Goal: Task Accomplishment & Management: Use online tool/utility

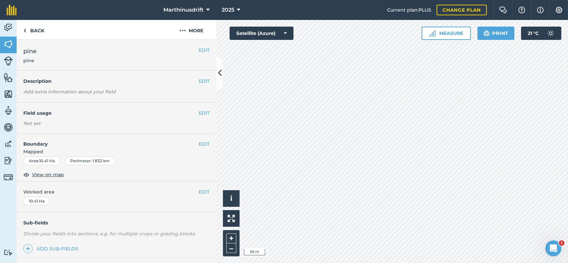
scroll to position [33, 0]
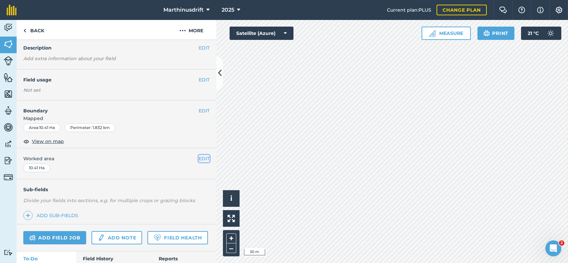
click at [199, 160] on button "EDIT" at bounding box center [204, 158] width 11 height 7
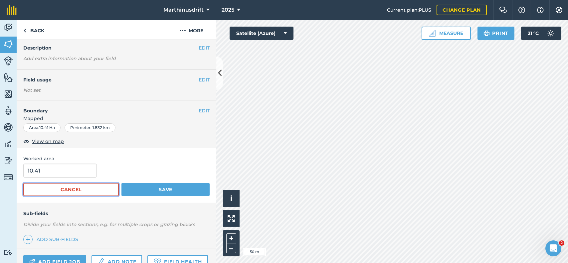
click at [106, 188] on button "Cancel" at bounding box center [70, 189] width 95 height 13
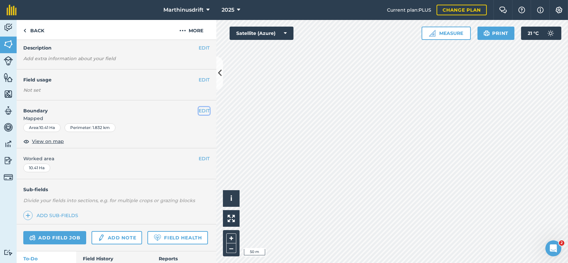
click at [201, 110] on button "EDIT" at bounding box center [204, 110] width 11 height 7
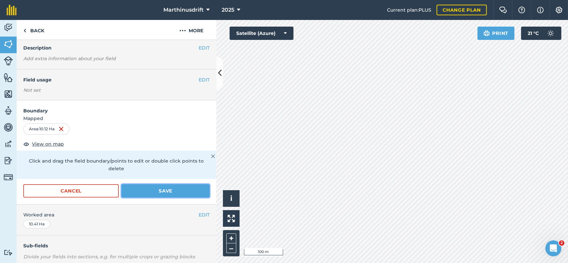
click at [151, 191] on button "Save" at bounding box center [165, 190] width 88 height 13
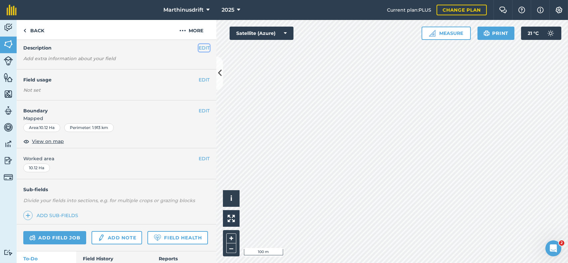
click at [199, 48] on button "EDIT" at bounding box center [204, 47] width 11 height 7
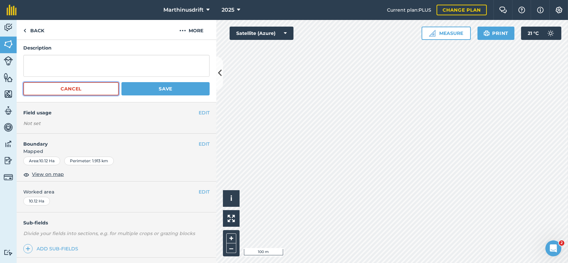
click at [105, 89] on button "Cancel" at bounding box center [70, 88] width 95 height 13
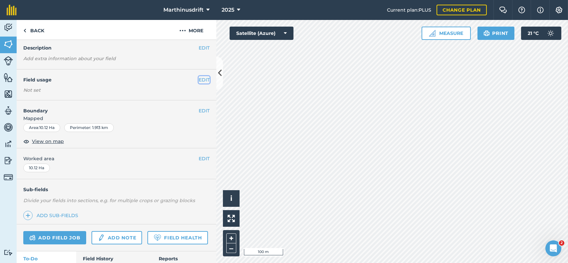
click at [201, 78] on button "EDIT" at bounding box center [204, 79] width 11 height 7
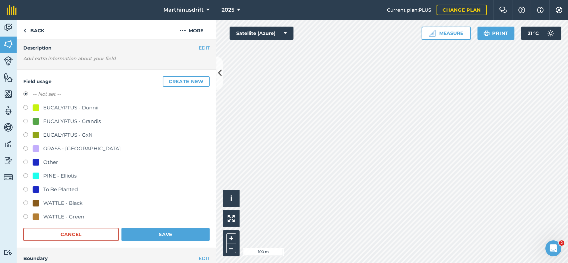
click at [25, 189] on label at bounding box center [27, 190] width 9 height 7
radio input "true"
radio input "false"
click at [158, 235] on button "Save" at bounding box center [165, 234] width 88 height 13
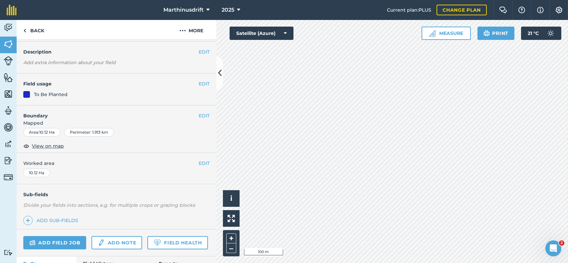
scroll to position [0, 0]
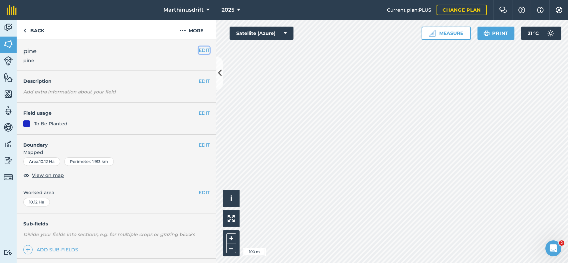
click at [201, 50] on button "EDIT" at bounding box center [204, 50] width 11 height 7
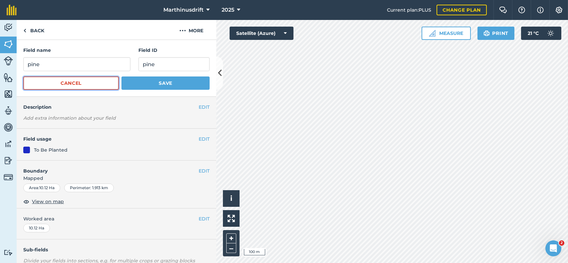
click at [89, 85] on button "Cancel" at bounding box center [70, 82] width 95 height 13
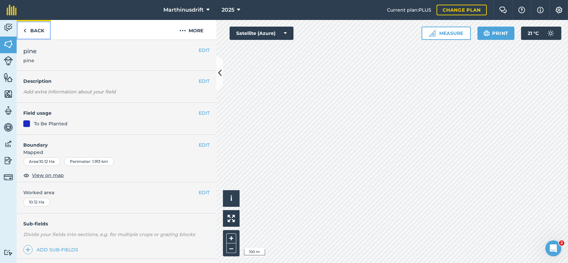
click at [35, 30] on link "Back" at bounding box center [34, 30] width 34 height 20
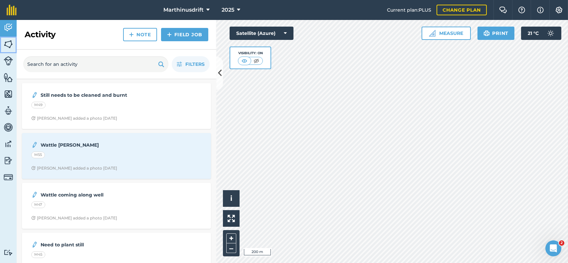
click at [5, 41] on img at bounding box center [8, 44] width 9 height 10
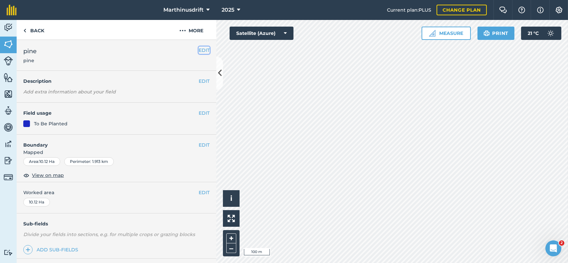
click at [199, 49] on button "EDIT" at bounding box center [204, 50] width 11 height 7
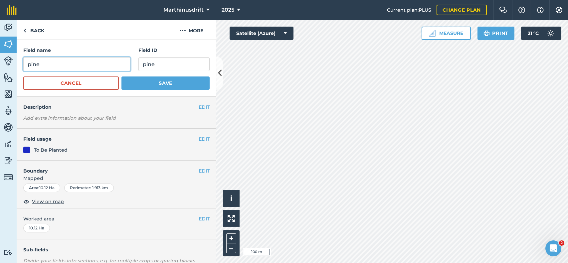
drag, startPoint x: 41, startPoint y: 64, endPoint x: 0, endPoint y: 60, distance: 41.5
click at [0, 60] on div "Activity Fields Livestock Features Maps Team Vehicles Data Reporting Billing Tu…" at bounding box center [284, 141] width 568 height 243
type input "M48B"
click at [159, 64] on input "pine" at bounding box center [173, 64] width 71 height 14
drag, startPoint x: 159, startPoint y: 64, endPoint x: 127, endPoint y: 69, distance: 32.4
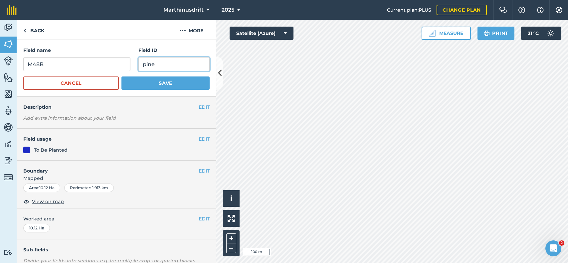
click at [127, 69] on div "Field name M48B Field ID pine" at bounding box center [116, 59] width 186 height 25
type input "M48B"
click at [170, 85] on button "Save" at bounding box center [165, 82] width 88 height 13
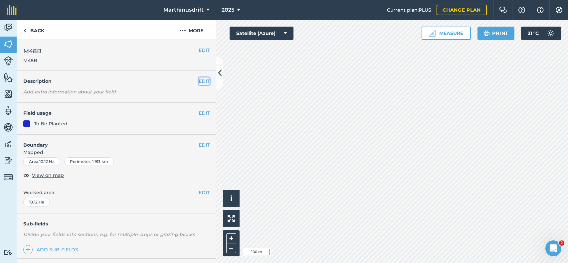
click at [199, 80] on button "EDIT" at bounding box center [204, 80] width 11 height 7
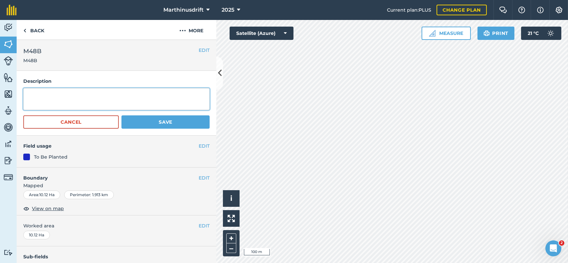
click at [33, 97] on textarea at bounding box center [116, 99] width 186 height 22
type textarea "Pine To Be Planted"
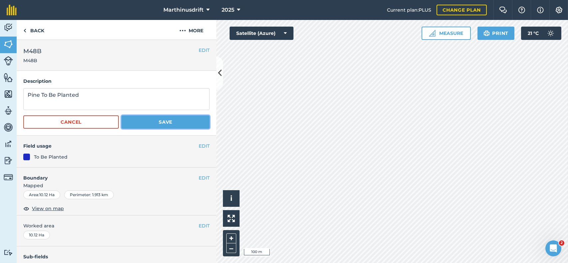
click at [165, 122] on button "Save" at bounding box center [165, 121] width 88 height 13
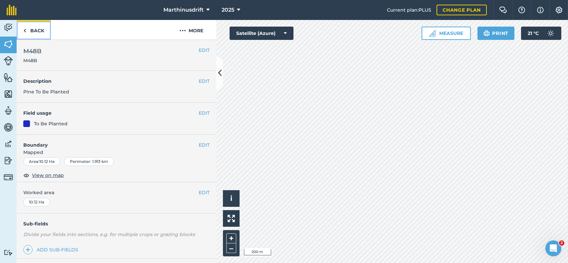
click at [39, 29] on link "Back" at bounding box center [34, 30] width 34 height 20
click at [34, 31] on link "Back" at bounding box center [34, 30] width 34 height 20
click at [9, 142] on img at bounding box center [8, 144] width 9 height 10
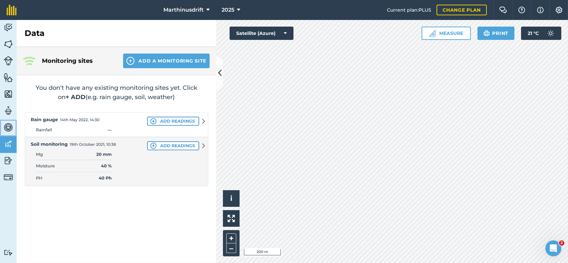
click at [7, 124] on img at bounding box center [8, 127] width 9 height 10
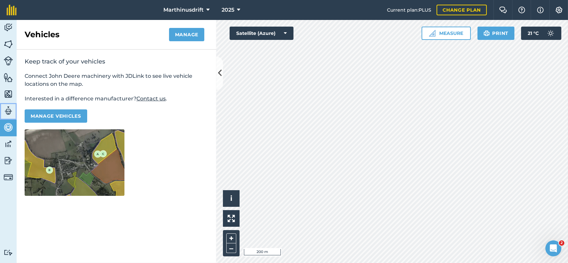
click at [10, 113] on img at bounding box center [8, 111] width 9 height 10
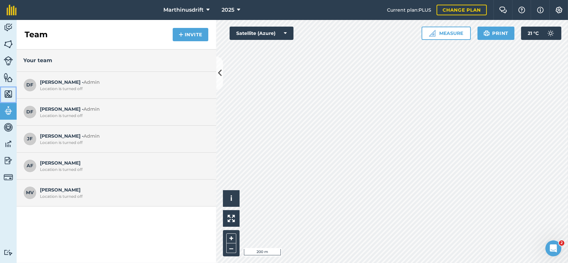
click at [10, 91] on img at bounding box center [8, 94] width 9 height 10
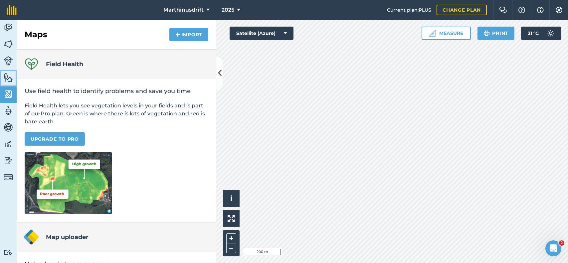
click at [12, 80] on img at bounding box center [8, 77] width 9 height 10
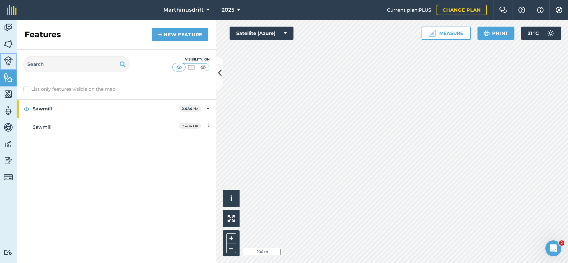
click at [10, 65] on img at bounding box center [8, 60] width 9 height 9
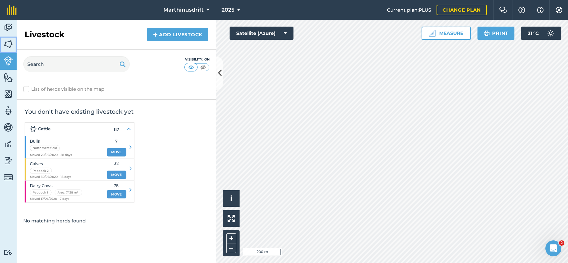
click at [11, 46] on img at bounding box center [8, 44] width 9 height 10
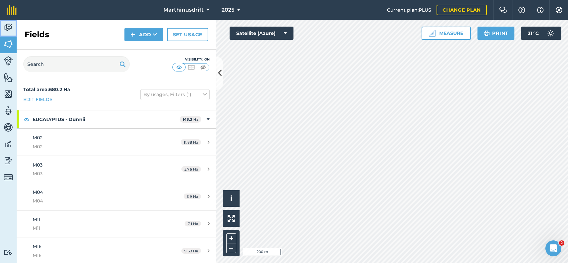
click at [7, 25] on img at bounding box center [8, 28] width 9 height 10
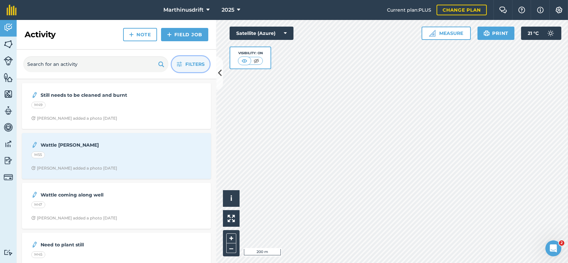
click at [188, 61] on span "Filters" at bounding box center [194, 64] width 19 height 7
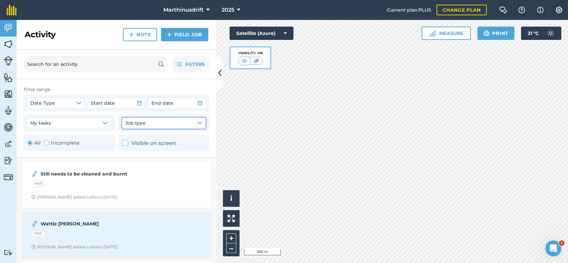
click at [203, 123] on button "Job type" at bounding box center [163, 123] width 83 height 11
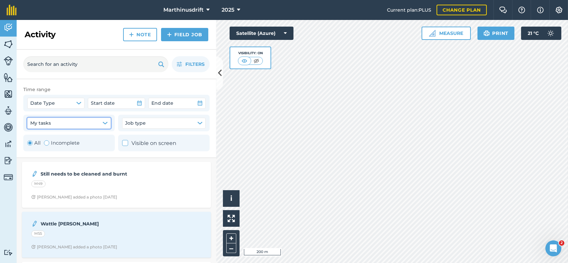
click at [105, 121] on icon "button" at bounding box center [104, 122] width 5 height 5
click at [176, 35] on link "Field Job" at bounding box center [184, 34] width 47 height 13
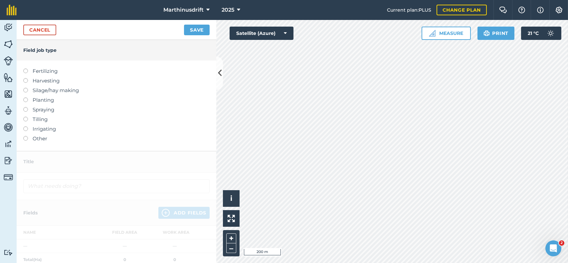
click at [25, 107] on label at bounding box center [27, 107] width 9 height 0
type input "Spraying"
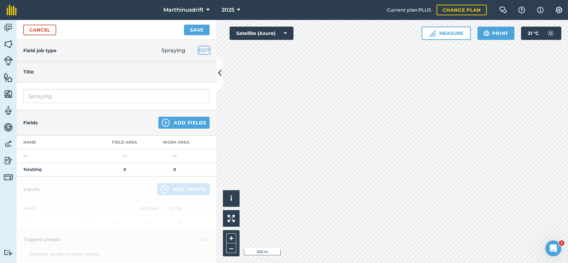
click at [200, 49] on button "EDIT" at bounding box center [204, 50] width 11 height 7
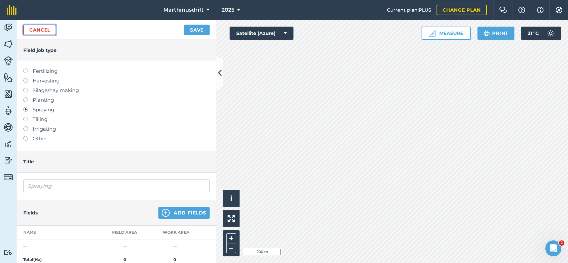
click at [42, 32] on link "Cancel" at bounding box center [39, 30] width 33 height 11
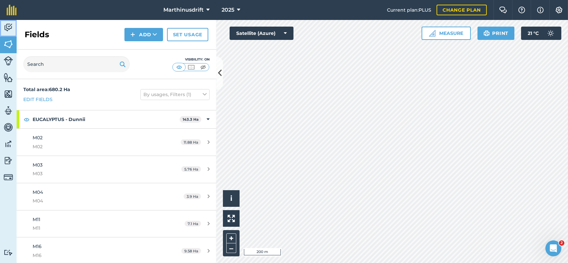
click at [13, 29] on link "Activity" at bounding box center [8, 28] width 17 height 17
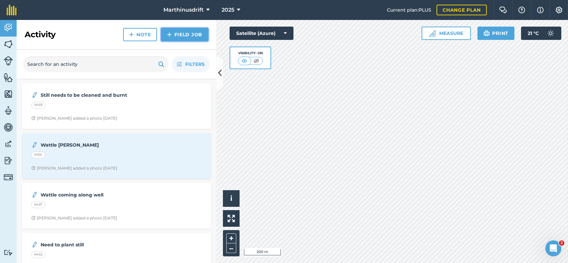
click at [182, 36] on link "Field Job" at bounding box center [184, 34] width 47 height 13
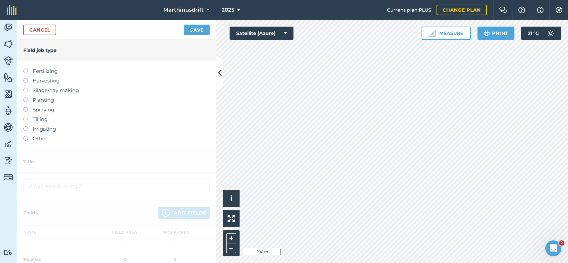
click at [27, 107] on label at bounding box center [27, 107] width 9 height 0
type input "Spraying"
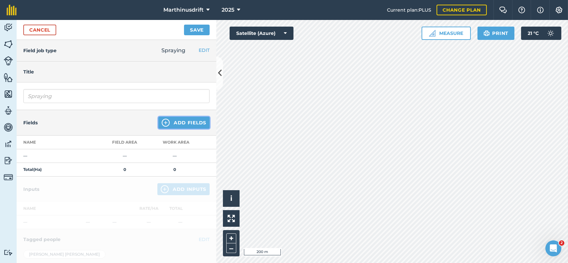
click at [173, 122] on button "Add Fields" at bounding box center [183, 123] width 51 height 12
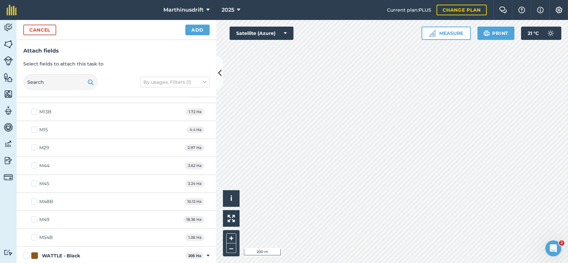
scroll to position [1071, 0]
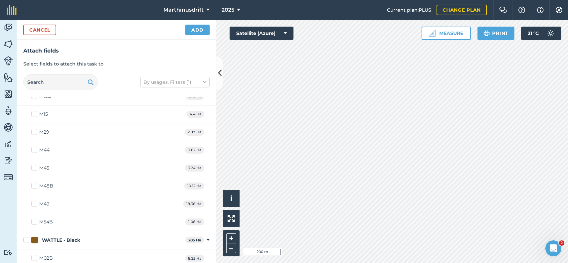
click at [35, 184] on label "M48B" at bounding box center [42, 186] width 22 height 7
click at [35, 184] on input "M48B" at bounding box center [33, 185] width 4 height 4
checkbox input "true"
click at [192, 29] on button "Add" at bounding box center [197, 30] width 24 height 11
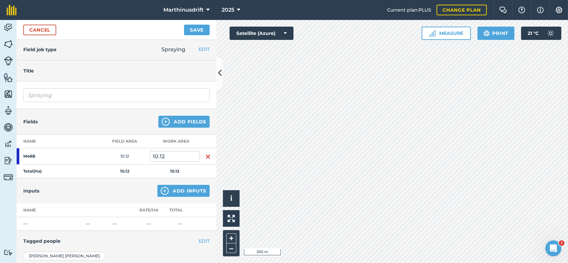
scroll to position [0, 0]
click at [173, 192] on button "Add Inputs" at bounding box center [183, 192] width 52 height 12
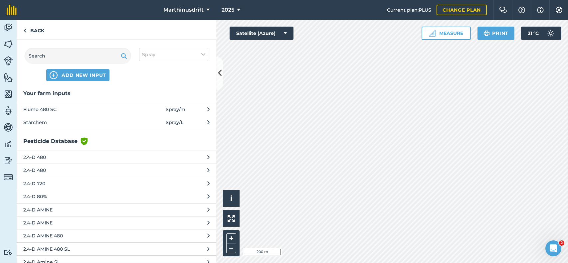
click at [205, 120] on button "Starchem Spray / L" at bounding box center [117, 122] width 200 height 13
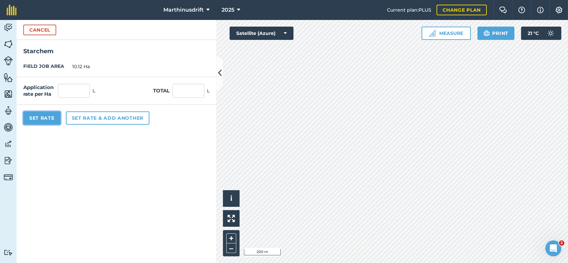
click at [51, 117] on button "Set Rate" at bounding box center [41, 117] width 37 height 13
click at [51, 116] on button "Set Rate" at bounding box center [41, 117] width 37 height 13
click at [72, 93] on input "text" at bounding box center [74, 91] width 32 height 14
click at [51, 27] on button "Cancel" at bounding box center [39, 30] width 33 height 11
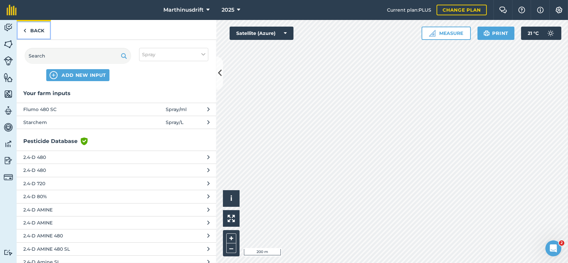
click at [43, 32] on link "Back" at bounding box center [34, 30] width 34 height 20
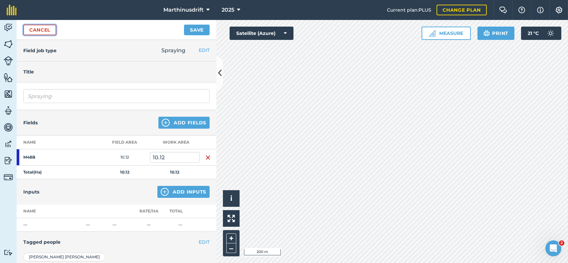
click at [45, 31] on link "Cancel" at bounding box center [39, 30] width 33 height 11
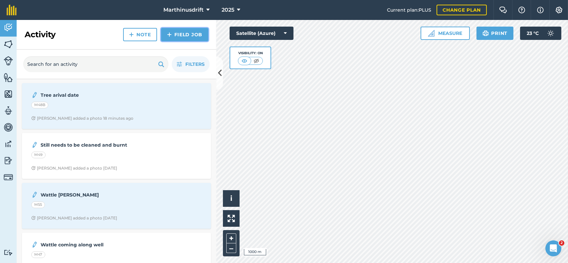
click at [186, 33] on link "Field Job" at bounding box center [184, 34] width 47 height 13
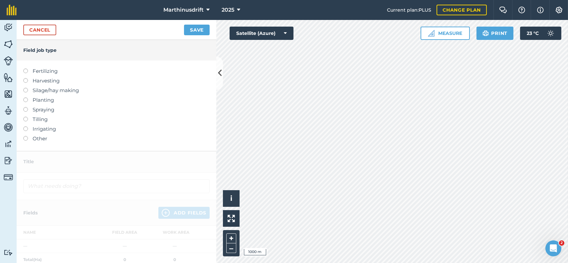
click at [25, 107] on label at bounding box center [27, 107] width 9 height 0
type input "Spraying"
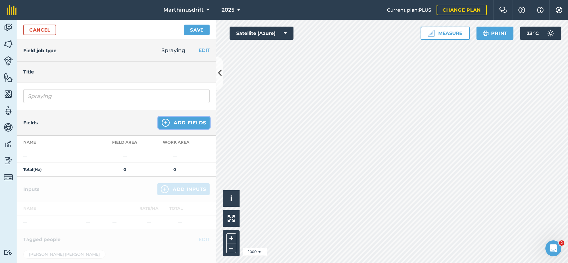
click at [188, 123] on button "Add Fields" at bounding box center [183, 123] width 51 height 12
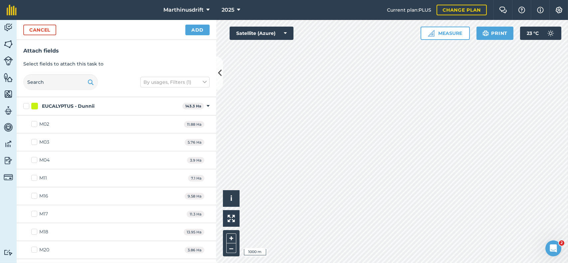
click at [27, 105] on label "EUCALYPTUS - Dunnii" at bounding box center [101, 106] width 156 height 7
click at [27, 105] on input "EUCALYPTUS - Dunnii" at bounding box center [25, 105] width 4 height 4
checkbox input "true"
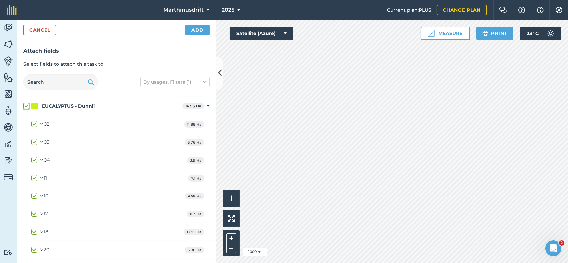
checkbox input "true"
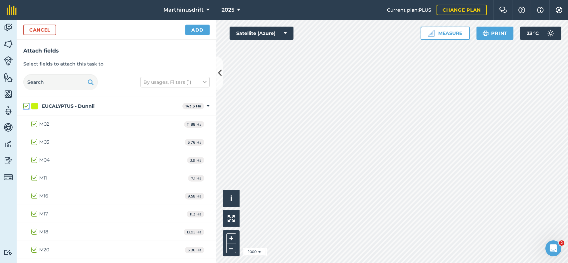
checkbox input "true"
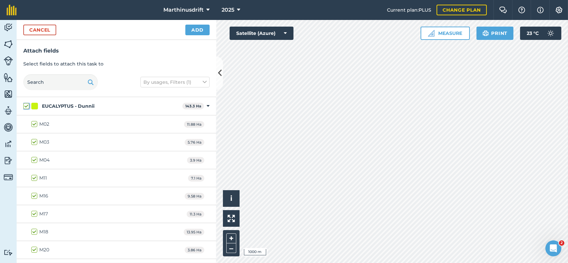
checkbox input "true"
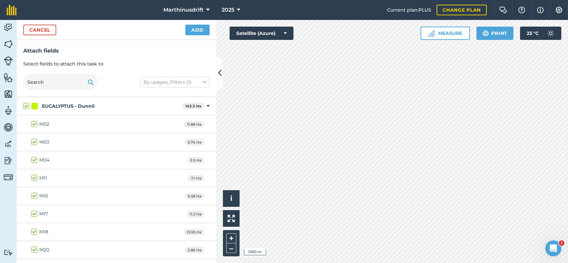
click at [27, 105] on label "EUCALYPTUS - Dunnii" at bounding box center [101, 106] width 156 height 7
click at [27, 105] on input "EUCALYPTUS - Dunnii" at bounding box center [25, 105] width 4 height 4
checkbox input "false"
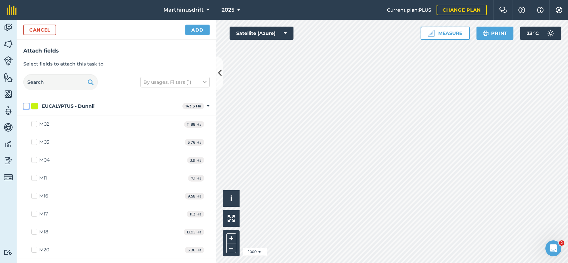
checkbox input "false"
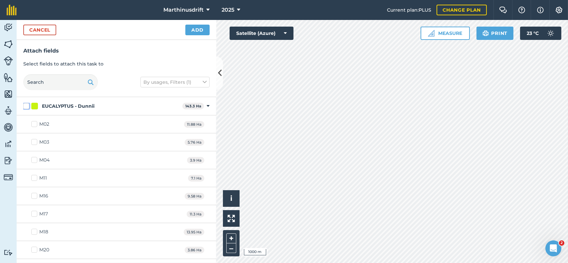
checkbox input "false"
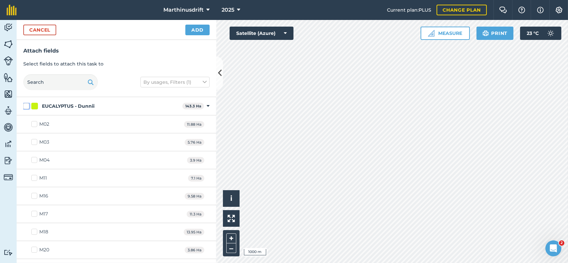
checkbox input "false"
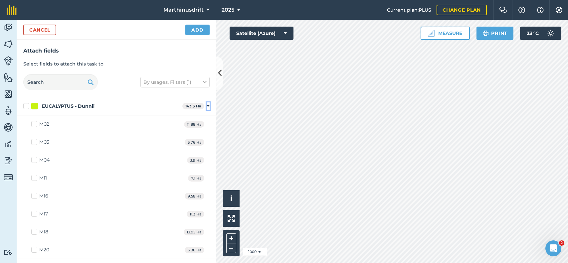
click at [207, 106] on icon at bounding box center [208, 106] width 3 height 6
click at [207, 123] on icon at bounding box center [208, 124] width 3 height 6
click at [207, 142] on icon at bounding box center [208, 143] width 3 height 6
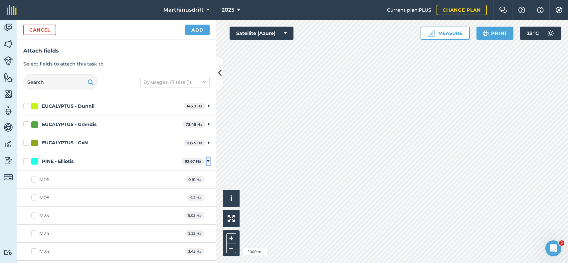
click at [207, 160] on icon at bounding box center [208, 161] width 3 height 6
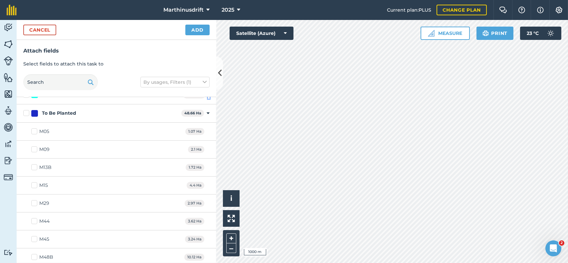
scroll to position [100, 0]
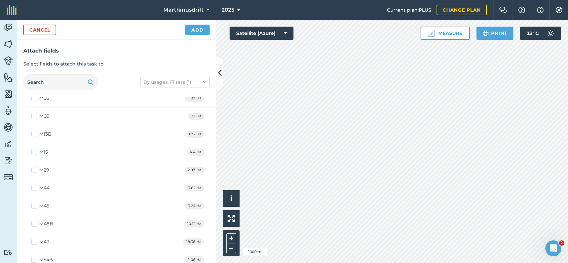
click at [36, 224] on label "M48B" at bounding box center [42, 223] width 22 height 7
click at [36, 224] on input "M48B" at bounding box center [33, 222] width 4 height 4
checkbox input "true"
click at [200, 26] on button "Add" at bounding box center [197, 30] width 24 height 11
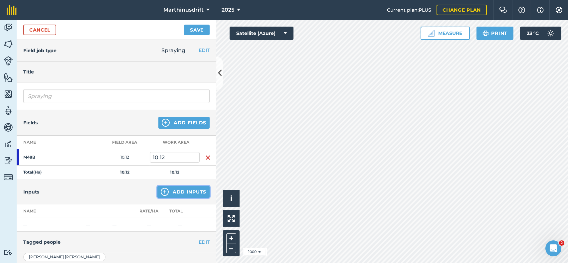
click at [169, 189] on button "Add Inputs" at bounding box center [183, 192] width 52 height 12
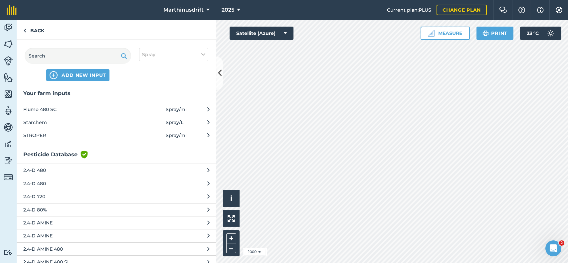
click at [202, 135] on button "STROPER Spray / ml" at bounding box center [117, 135] width 200 height 13
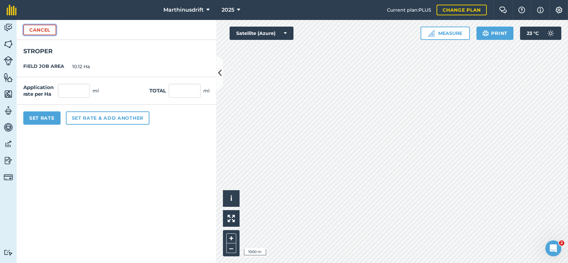
click at [54, 30] on button "Cancel" at bounding box center [39, 30] width 33 height 11
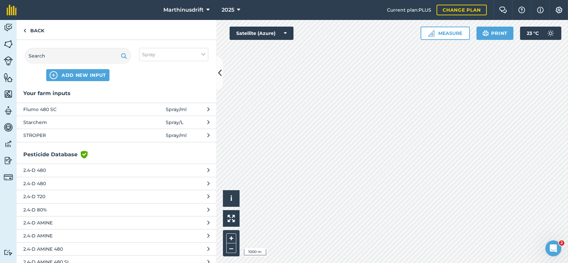
click at [205, 134] on button "STROPER Spray / ml" at bounding box center [117, 135] width 200 height 13
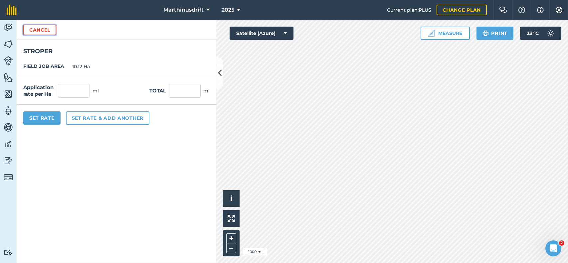
click at [38, 29] on button "Cancel" at bounding box center [39, 30] width 33 height 11
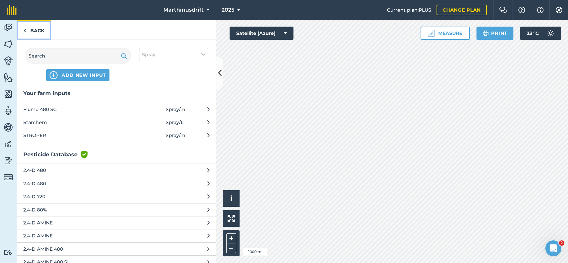
click at [37, 29] on link "Back" at bounding box center [34, 30] width 34 height 20
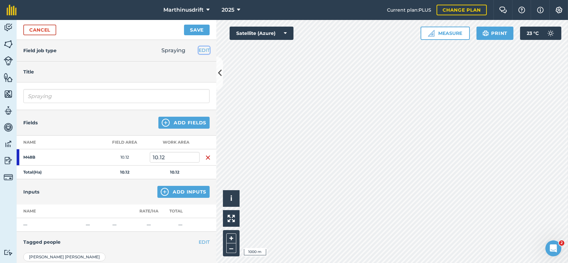
click at [202, 49] on button "EDIT" at bounding box center [204, 50] width 11 height 7
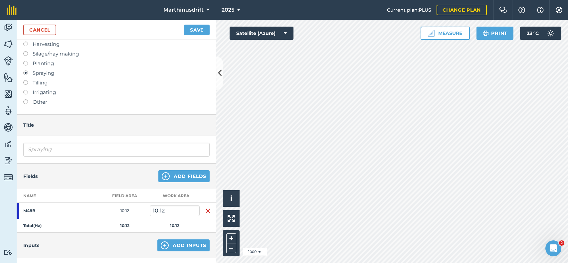
scroll to position [31, 0]
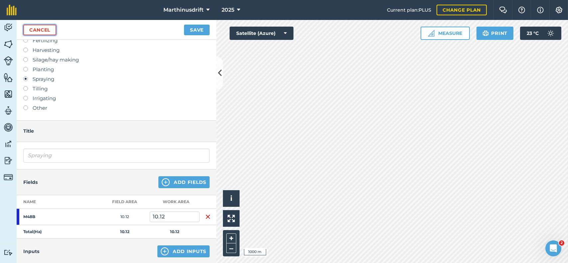
click at [43, 27] on link "Cancel" at bounding box center [39, 30] width 33 height 11
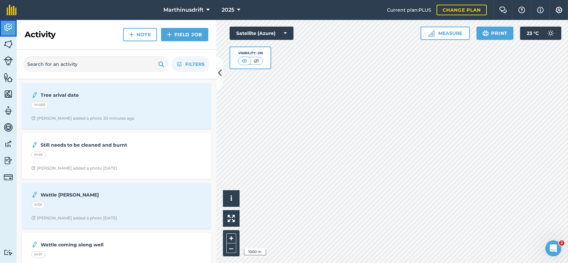
click at [8, 28] on img at bounding box center [8, 28] width 9 height 10
click at [9, 44] on img at bounding box center [8, 44] width 9 height 10
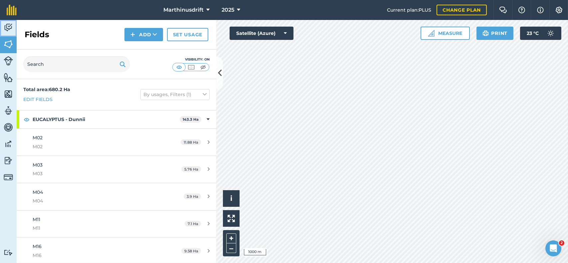
click at [10, 28] on img at bounding box center [8, 28] width 9 height 10
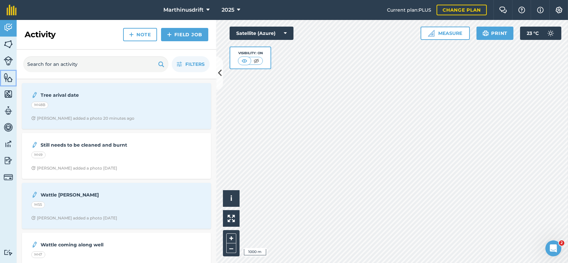
click at [10, 75] on img at bounding box center [8, 77] width 9 height 10
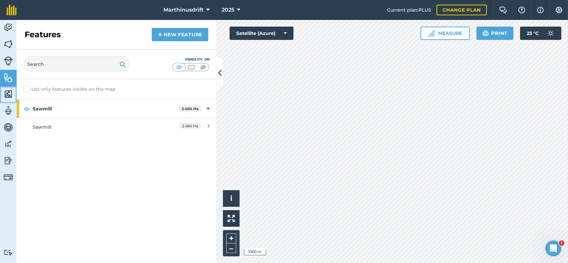
click at [11, 94] on img at bounding box center [8, 94] width 9 height 10
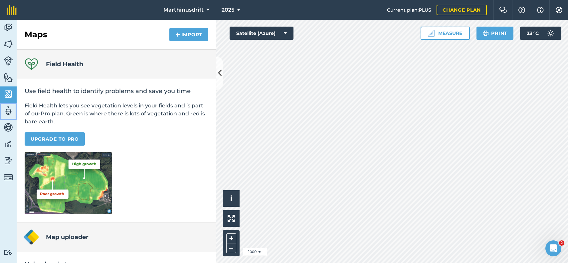
click at [10, 108] on img at bounding box center [8, 111] width 9 height 10
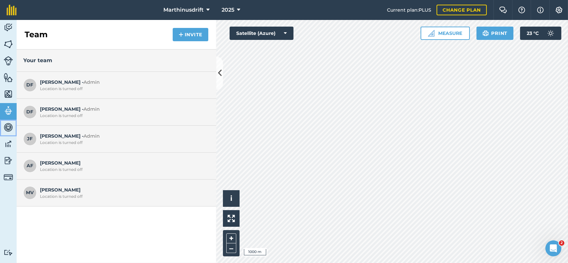
click at [10, 132] on link "Vehicles" at bounding box center [8, 128] width 17 height 17
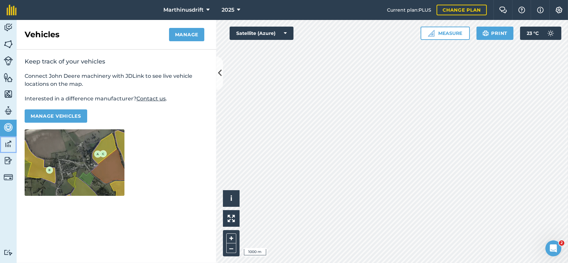
click at [12, 145] on img at bounding box center [8, 144] width 9 height 10
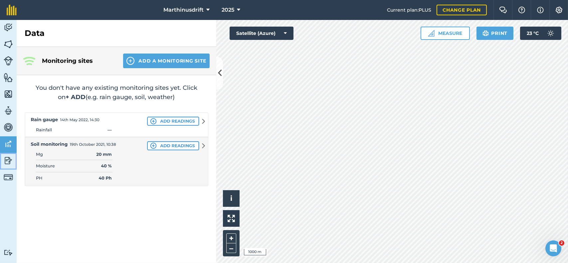
click at [10, 160] on img at bounding box center [8, 161] width 9 height 10
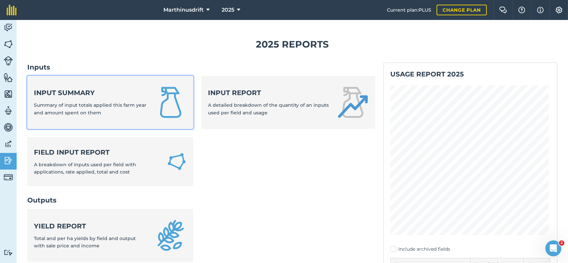
click at [76, 92] on strong "Input summary" at bounding box center [90, 92] width 113 height 9
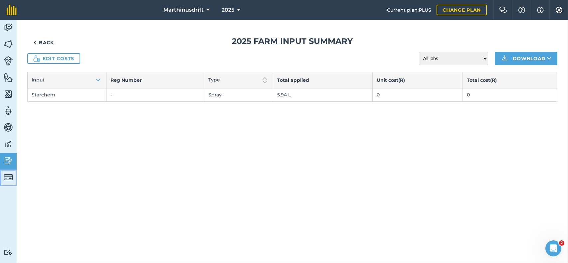
click at [7, 177] on img at bounding box center [8, 177] width 9 height 9
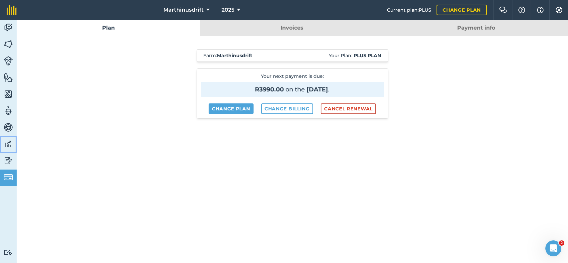
click at [9, 145] on img at bounding box center [8, 144] width 9 height 10
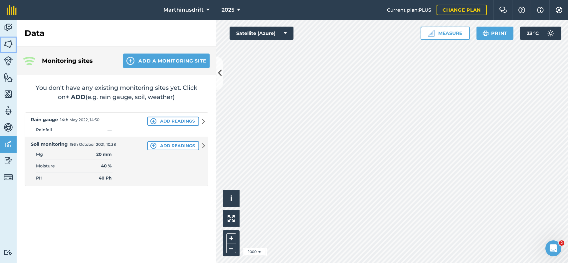
click at [8, 40] on img at bounding box center [8, 44] width 9 height 10
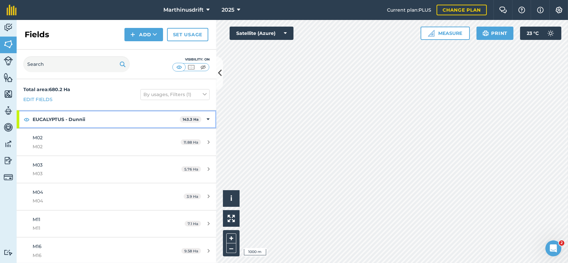
click at [207, 118] on icon at bounding box center [208, 119] width 3 height 7
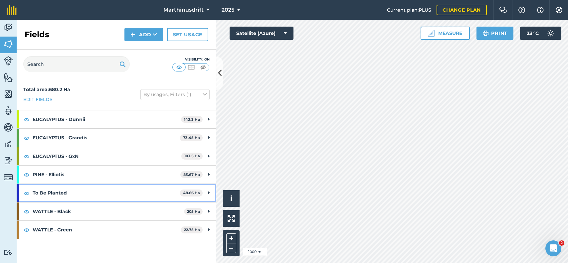
click at [207, 191] on div "To Be Planted 48.66 Ha" at bounding box center [117, 193] width 200 height 18
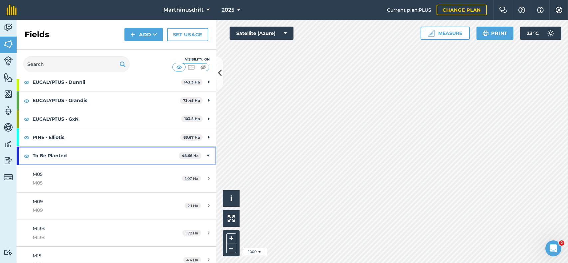
scroll to position [33, 0]
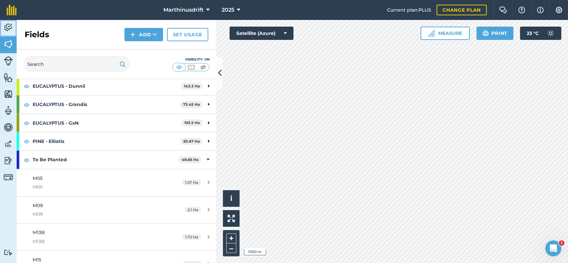
click at [16, 28] on link "Activity" at bounding box center [8, 28] width 17 height 17
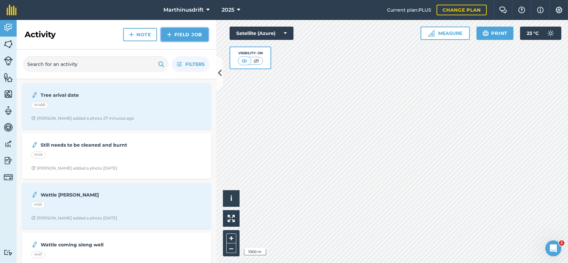
click at [180, 33] on link "Field Job" at bounding box center [184, 34] width 47 height 13
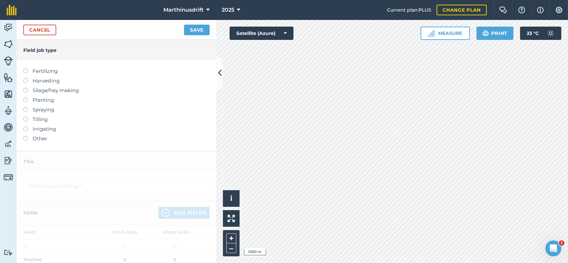
click at [28, 107] on label at bounding box center [27, 107] width 9 height 0
type input "Spraying"
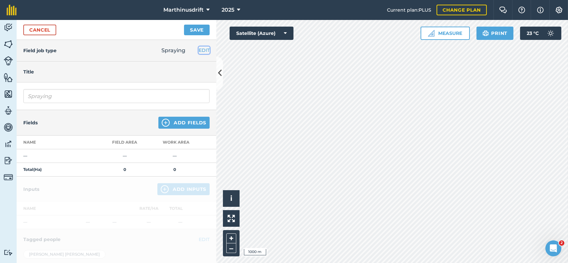
click at [199, 51] on button "EDIT" at bounding box center [204, 50] width 11 height 7
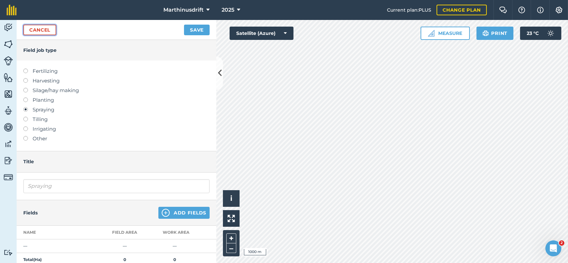
click at [47, 29] on link "Cancel" at bounding box center [39, 30] width 33 height 11
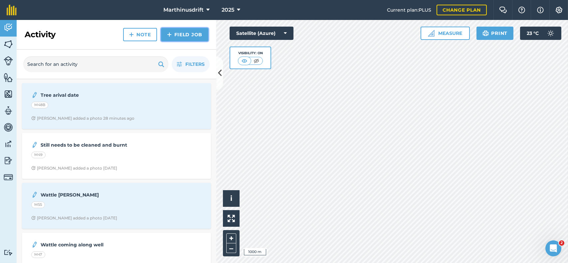
click at [192, 32] on link "Field Job" at bounding box center [184, 34] width 47 height 13
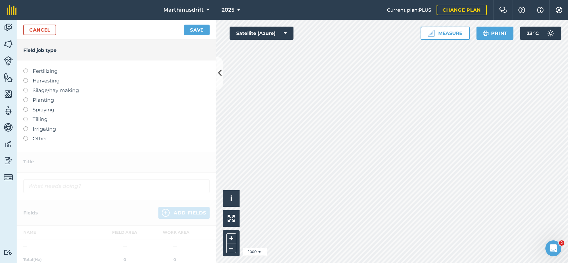
click at [25, 107] on label at bounding box center [27, 107] width 9 height 0
type input "Spraying"
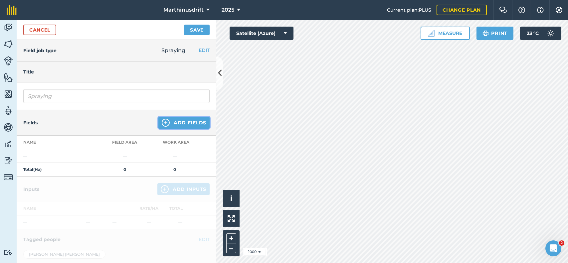
click at [188, 121] on button "Add Fields" at bounding box center [183, 123] width 51 height 12
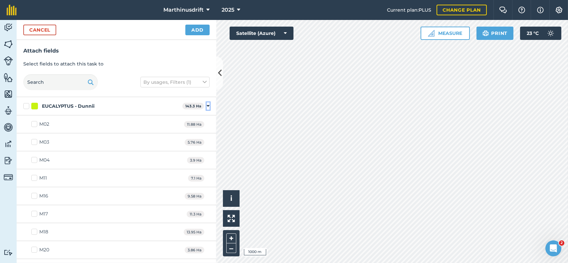
click at [207, 104] on icon at bounding box center [208, 106] width 3 height 6
click at [207, 124] on icon at bounding box center [208, 124] width 3 height 6
click at [207, 143] on icon at bounding box center [208, 143] width 3 height 6
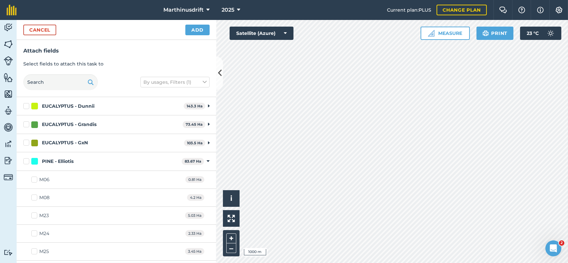
click at [201, 162] on div "PINE - Elliotis 83.67 Ha Toggle showing PINE - Elliotis fields" at bounding box center [117, 161] width 200 height 18
click at [207, 161] on icon at bounding box center [208, 161] width 3 height 6
click at [207, 180] on icon at bounding box center [208, 180] width 3 height 6
click at [208, 180] on icon at bounding box center [209, 180] width 2 height 6
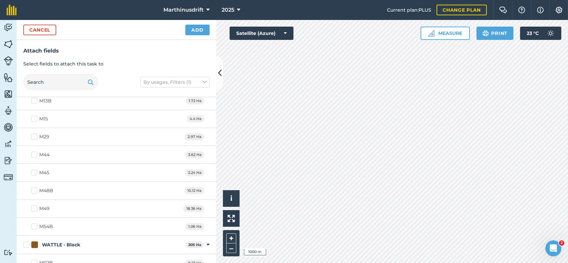
click at [35, 191] on label "M48B" at bounding box center [42, 190] width 22 height 7
click at [35, 191] on input "M48B" at bounding box center [33, 189] width 4 height 4
checkbox input "true"
click at [198, 31] on button "Add" at bounding box center [197, 30] width 24 height 11
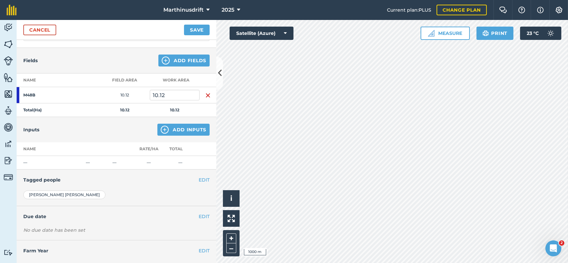
scroll to position [67, 0]
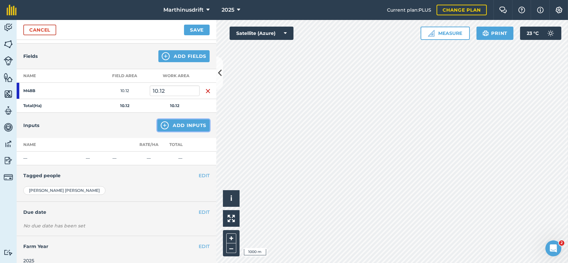
click at [180, 123] on button "Add Inputs" at bounding box center [183, 125] width 52 height 12
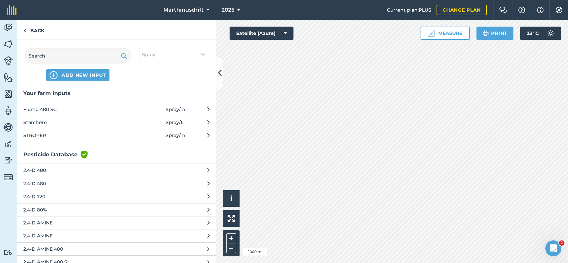
click at [207, 134] on icon at bounding box center [208, 135] width 2 height 7
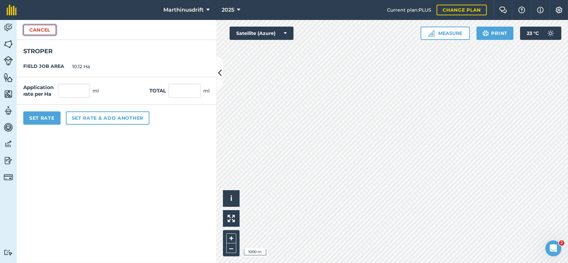
click at [43, 31] on button "Cancel" at bounding box center [39, 30] width 33 height 11
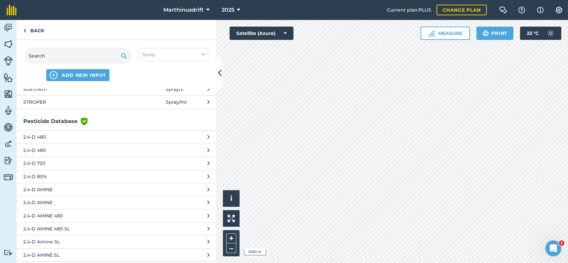
scroll to position [0, 0]
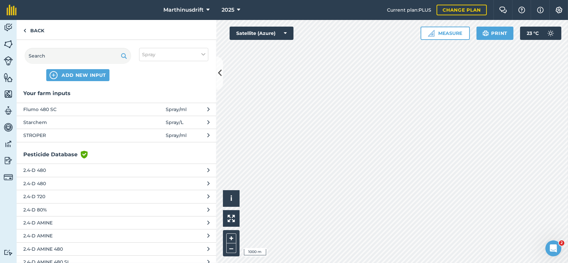
click at [44, 94] on h3 "Your farm inputs" at bounding box center [117, 93] width 200 height 9
click at [75, 76] on span "ADD NEW INPUT" at bounding box center [84, 75] width 45 height 7
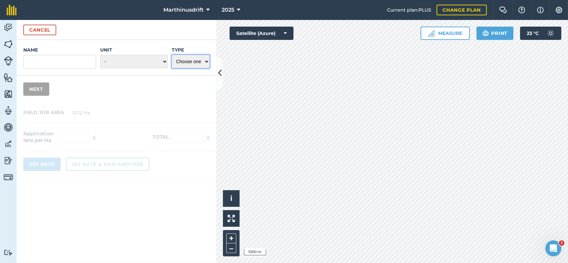
click at [207, 62] on select "Choose one Fertilizer Seed Spray Fuel Other" at bounding box center [191, 61] width 38 height 13
select select "SPRAY"
click at [172, 55] on select "Choose one Fertilizer Seed Spray Fuel Other" at bounding box center [191, 61] width 38 height 13
click at [165, 62] on select "- Grams/g Kilograms/kg Metric tonnes/t Millilitres/ml Litres/L Ounces/oz Pounds…" at bounding box center [134, 61] width 68 height 13
select select "LITRES"
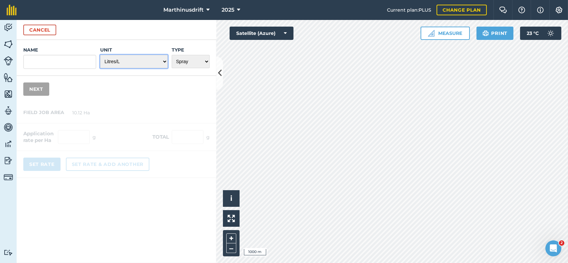
click at [100, 55] on select "- Grams/g Kilograms/kg Metric tonnes/t Millilitres/ml Litres/L Ounces/oz Pounds…" at bounding box center [134, 61] width 68 height 13
click at [54, 62] on input "Name" at bounding box center [59, 62] width 73 height 14
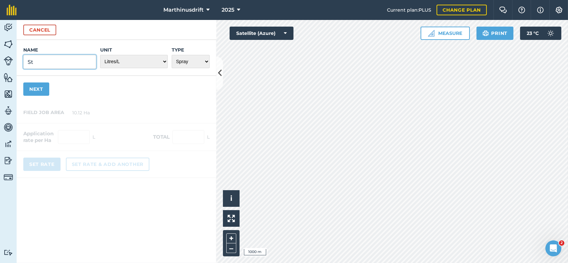
type input "S"
type input "STROPER"
click at [35, 88] on button "Next" at bounding box center [36, 88] width 26 height 13
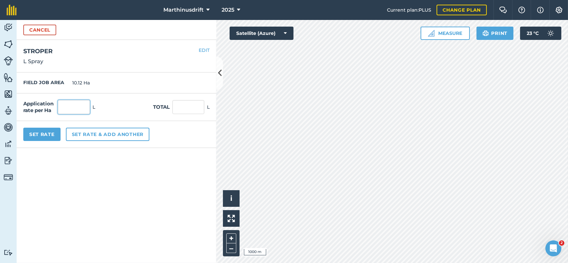
click at [70, 104] on input "text" at bounding box center [74, 107] width 32 height 14
type input "2"
type input "20.24"
click at [46, 134] on button "Set Rate" at bounding box center [41, 134] width 37 height 13
